Goal: Find specific page/section: Find specific page/section

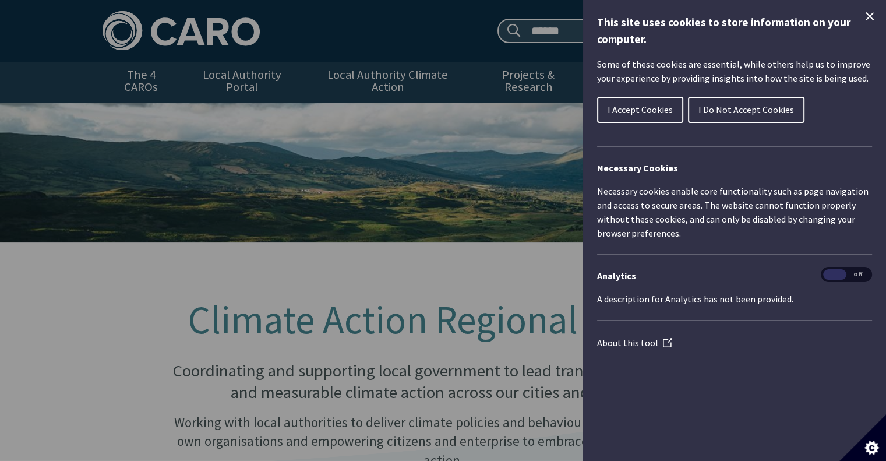
click at [279, 369] on div "Cookie preferences" at bounding box center [443, 230] width 886 height 461
click at [868, 16] on icon "Close Cookie Control" at bounding box center [870, 16] width 14 height 14
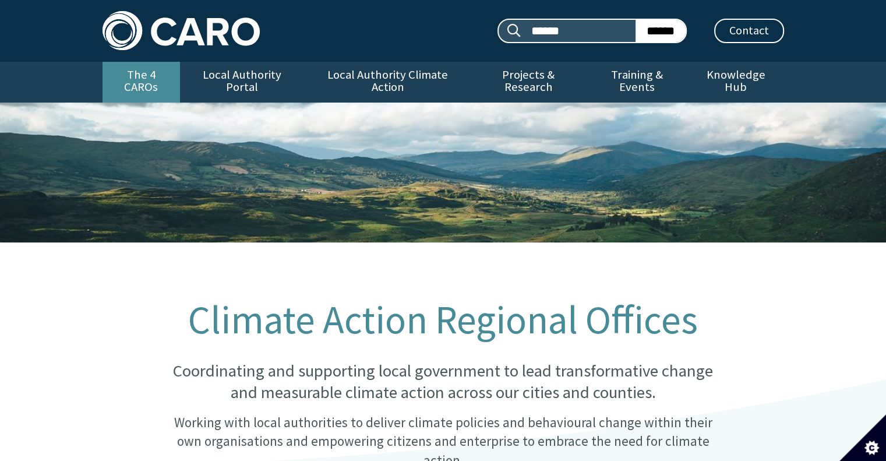
click at [157, 77] on link "The 4 CAROs" at bounding box center [141, 82] width 77 height 41
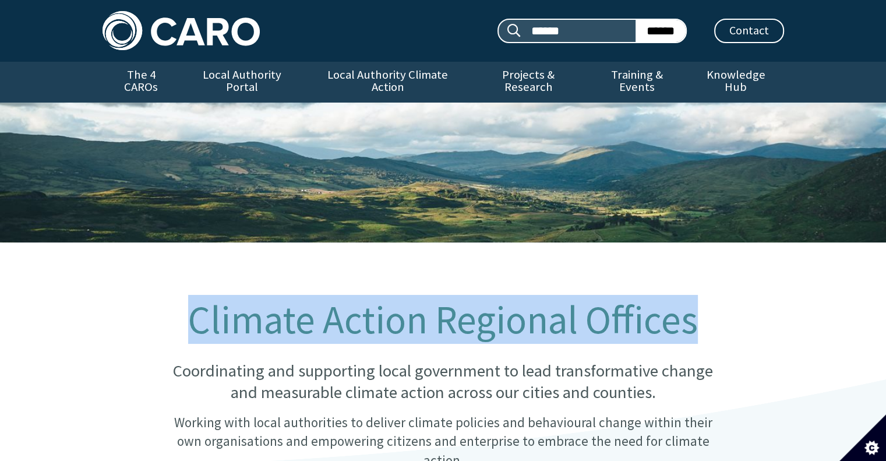
drag, startPoint x: 193, startPoint y: 319, endPoint x: 695, endPoint y: 309, distance: 501.2
click at [695, 309] on h1 "Climate Action Regional Offices" at bounding box center [442, 319] width 565 height 43
copy h1 "Climate Action Regional Offices"
